Goal: Transaction & Acquisition: Obtain resource

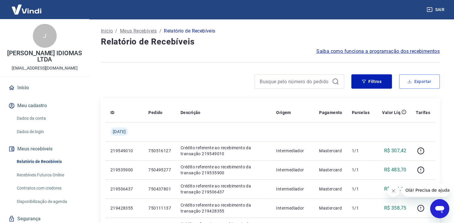
click at [416, 82] on button "Exportar" at bounding box center [419, 81] width 41 height 14
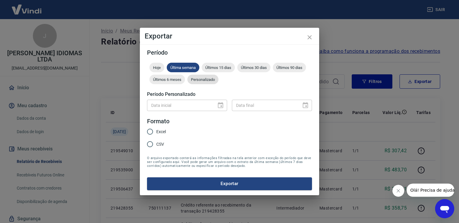
click at [196, 84] on div "Personalizado" at bounding box center [202, 80] width 31 height 10
click at [221, 105] on icon "Choose date" at bounding box center [220, 105] width 5 height 6
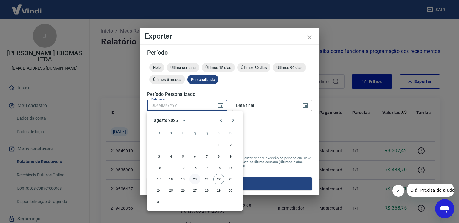
click at [193, 181] on button "20" at bounding box center [194, 179] width 11 height 11
type input "[DATE]"
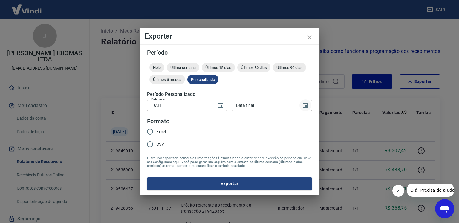
click at [307, 105] on icon "Choose date" at bounding box center [304, 105] width 5 height 6
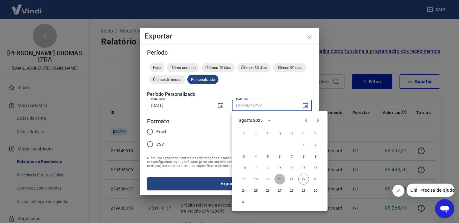
click at [278, 177] on button "20" at bounding box center [279, 179] width 11 height 11
type input "[DATE]"
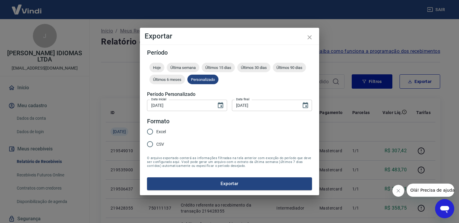
click at [149, 130] on input "Excel" at bounding box center [150, 131] width 13 height 13
radio input "true"
click at [207, 181] on button "Exportar" at bounding box center [229, 183] width 165 height 13
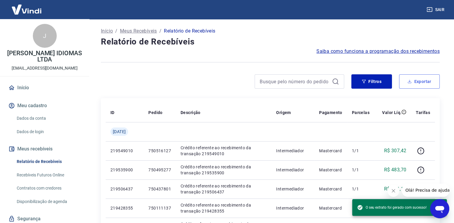
click at [409, 85] on button "Exportar" at bounding box center [419, 81] width 41 height 14
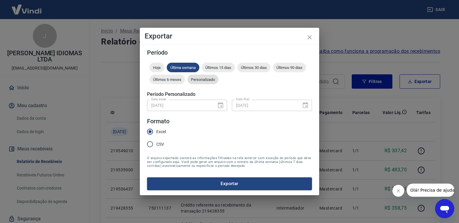
click at [205, 83] on div "Personalizado" at bounding box center [202, 80] width 31 height 10
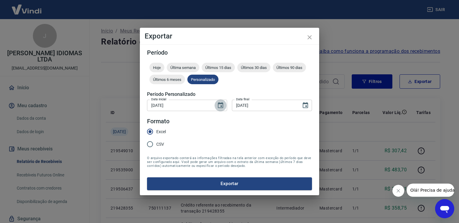
click at [219, 107] on icon "Choose date, selected date is 20 de ago de 2025" at bounding box center [220, 105] width 7 height 7
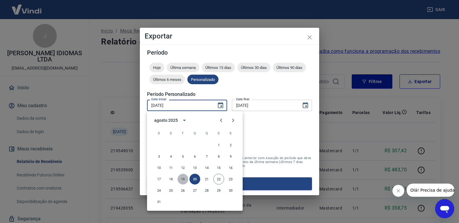
click at [182, 180] on button "19" at bounding box center [182, 179] width 11 height 11
type input "[DATE]"
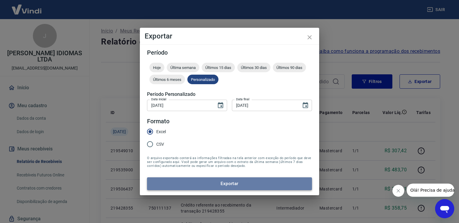
click at [202, 183] on button "Exportar" at bounding box center [229, 183] width 165 height 13
